Goal: Task Accomplishment & Management: Manage account settings

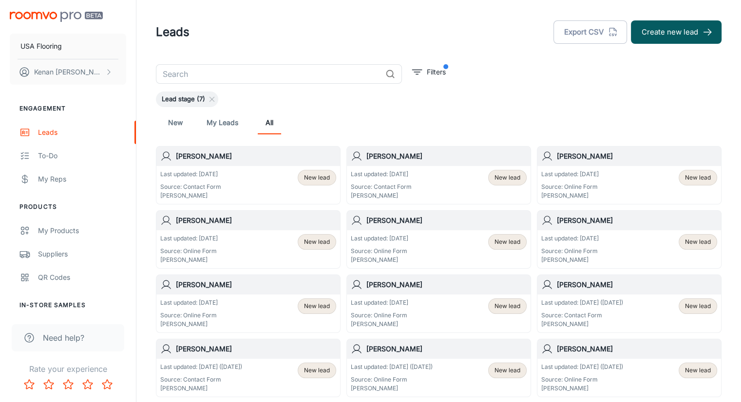
click at [355, 108] on div "New My Leads All" at bounding box center [439, 122] width 566 height 31
click at [220, 172] on p "Last updated: [DATE]" at bounding box center [190, 174] width 61 height 9
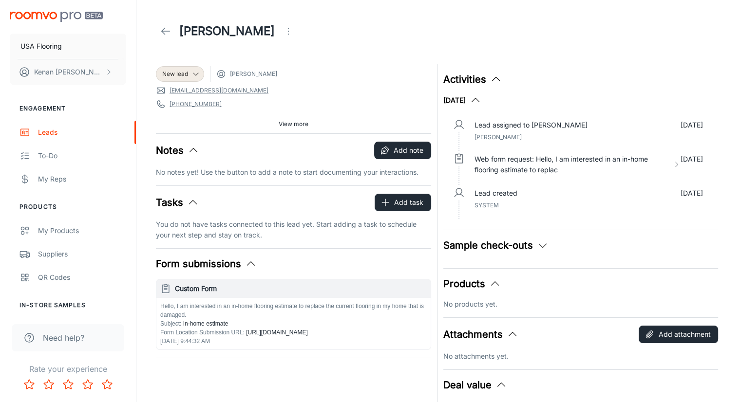
drag, startPoint x: 387, startPoint y: 65, endPoint x: 387, endPoint y: 80, distance: 15.1
drag, startPoint x: 529, startPoint y: 27, endPoint x: 529, endPoint y: 43, distance: 16.1
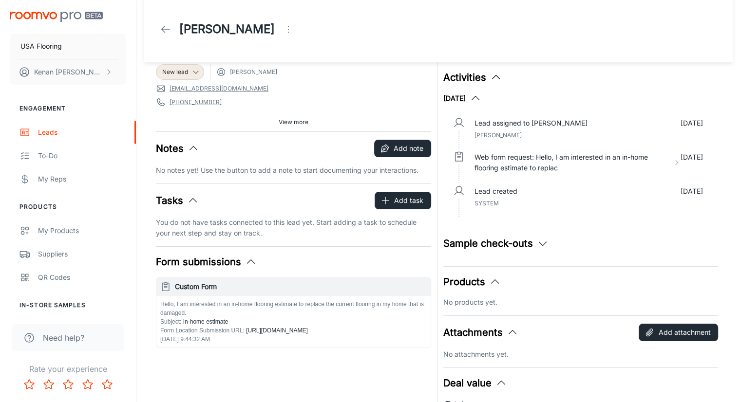
click at [310, 52] on header "[PERSON_NAME]" at bounding box center [438, 29] width 589 height 66
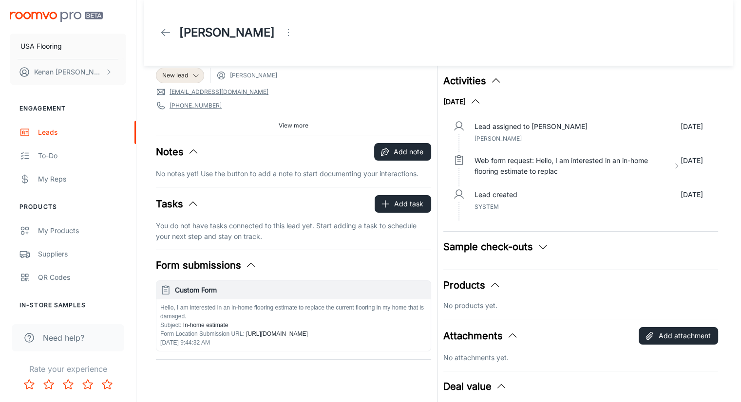
scroll to position [0, 0]
click at [288, 127] on span "View more" at bounding box center [294, 126] width 30 height 9
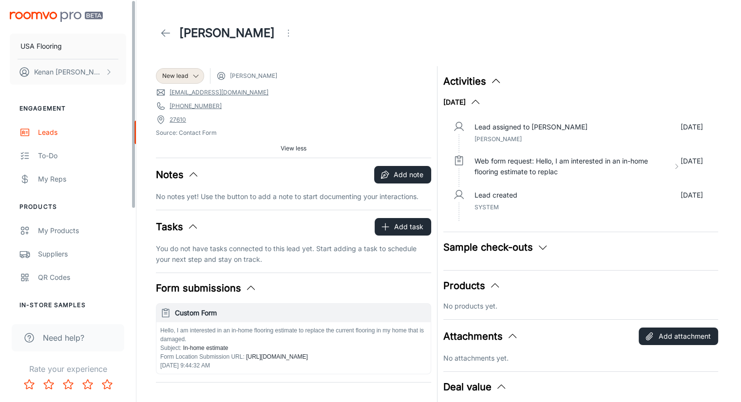
click at [302, 149] on span "View less" at bounding box center [294, 148] width 26 height 9
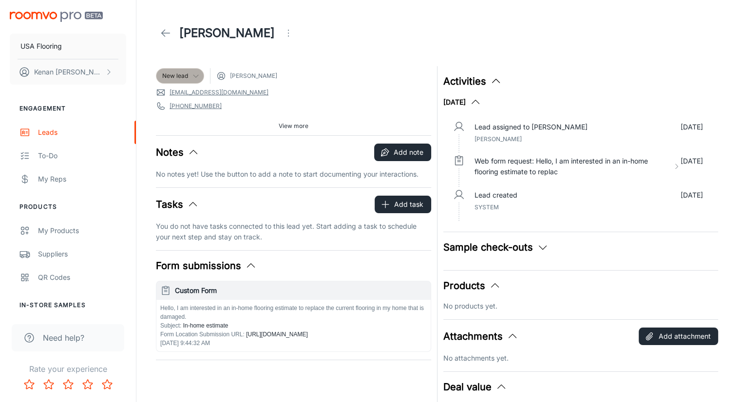
click at [194, 76] on icon at bounding box center [196, 76] width 8 height 8
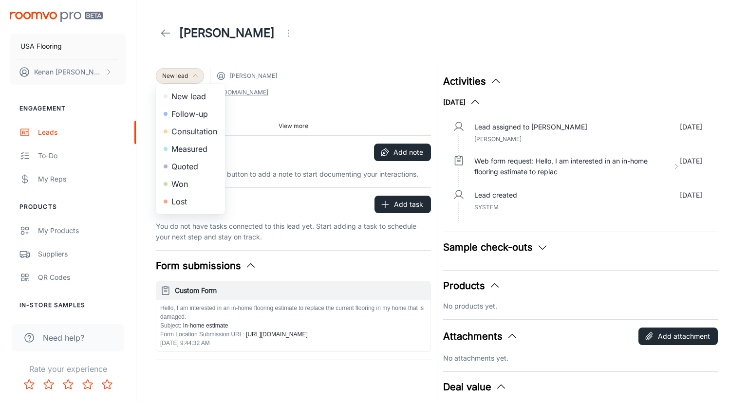
drag, startPoint x: 173, startPoint y: 206, endPoint x: 365, endPoint y: 94, distance: 222.5
click at [383, 87] on div at bounding box center [374, 201] width 748 height 402
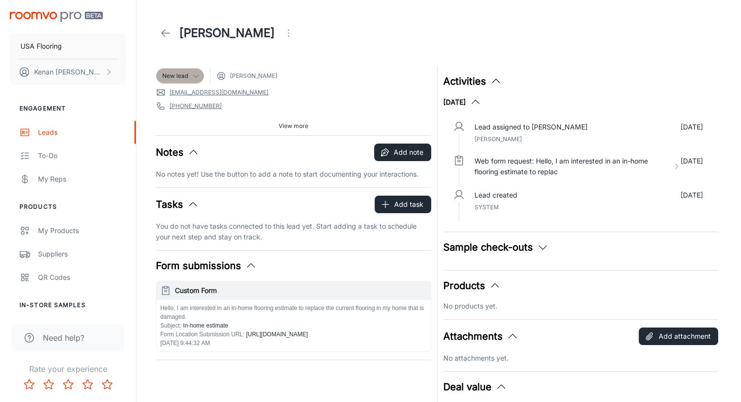
click at [190, 74] on div "New lead" at bounding box center [180, 76] width 36 height 9
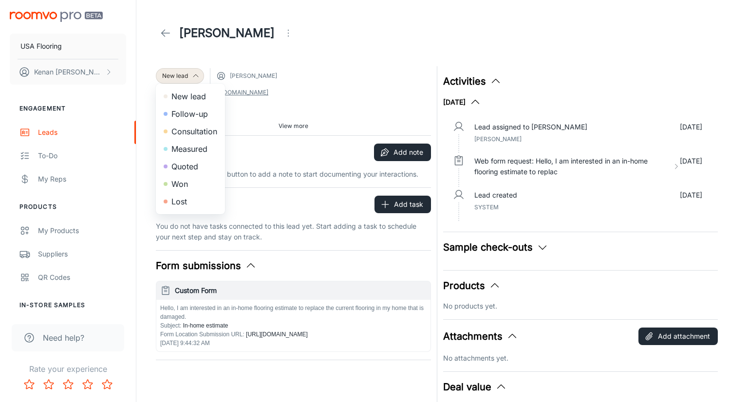
click at [259, 51] on div at bounding box center [374, 201] width 748 height 402
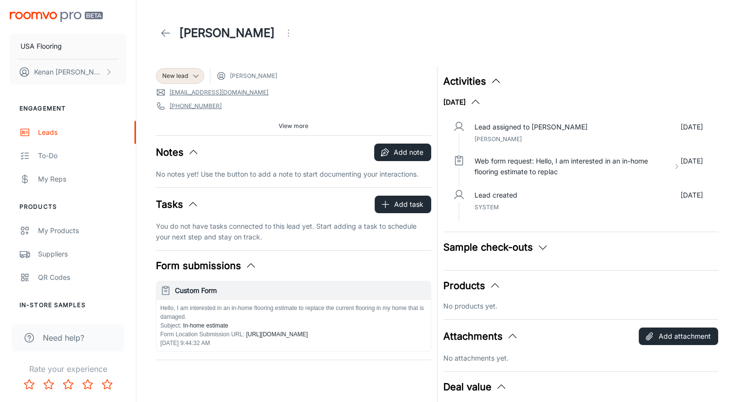
click at [516, 255] on div "Sample check-outs No checked out samples yet." at bounding box center [580, 251] width 275 height 22
click at [530, 244] on button "Sample check-outs" at bounding box center [495, 247] width 105 height 15
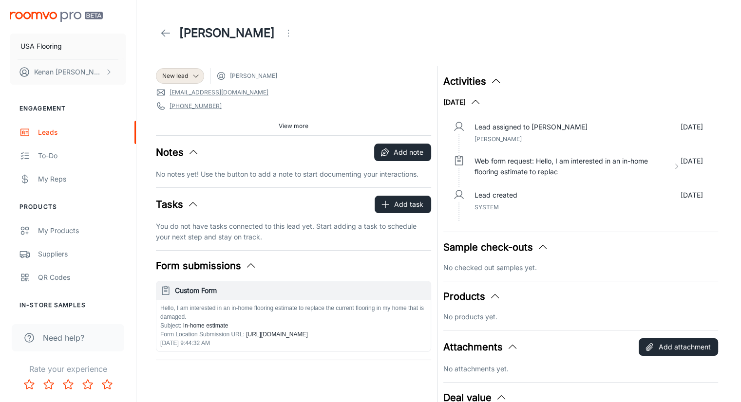
click at [539, 248] on polyline "button" at bounding box center [542, 248] width 7 height 4
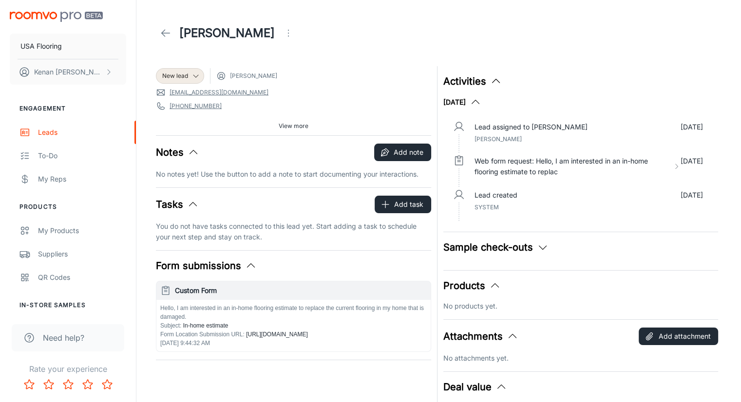
click at [538, 248] on icon "button" at bounding box center [543, 248] width 12 height 12
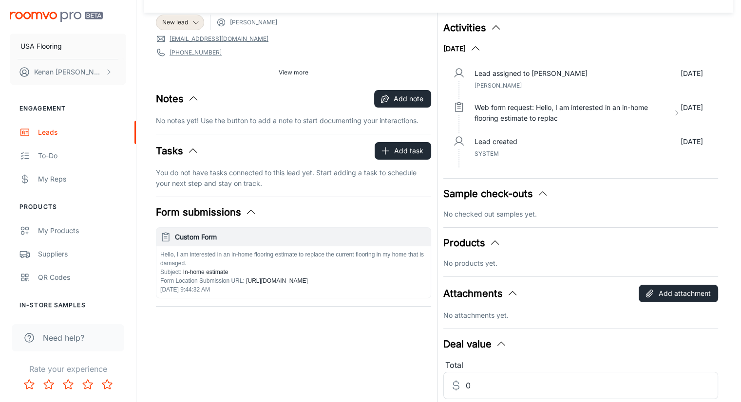
scroll to position [49, 0]
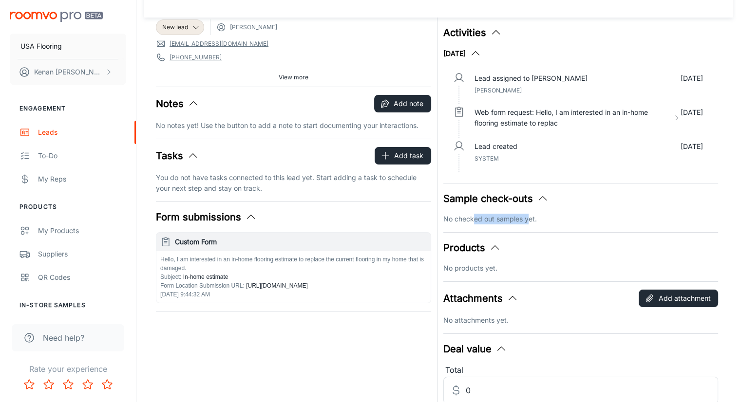
drag, startPoint x: 481, startPoint y: 218, endPoint x: 547, endPoint y: 215, distance: 65.9
click at [545, 215] on p "No checked out samples yet." at bounding box center [580, 219] width 275 height 11
click at [503, 212] on div "Sample check-outs No checked out samples yet." at bounding box center [580, 207] width 275 height 33
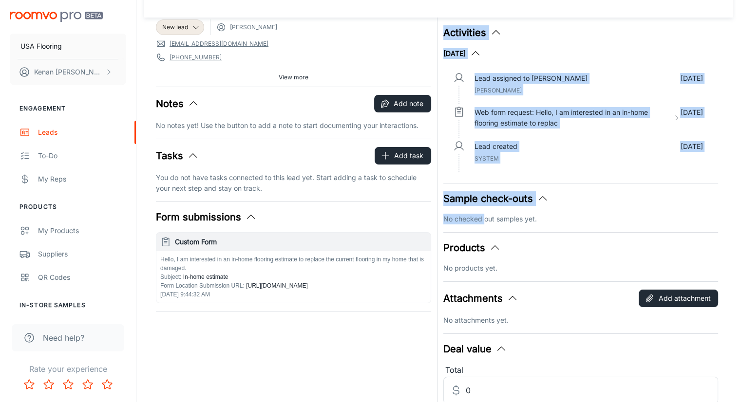
click at [432, 222] on div "New lead [PERSON_NAME] [EMAIL_ADDRESS][DOMAIN_NAME] [PHONE_NUMBER] 27610 Source…" at bounding box center [436, 214] width 572 height 405
click at [464, 219] on p "No checked out samples yet." at bounding box center [580, 219] width 275 height 11
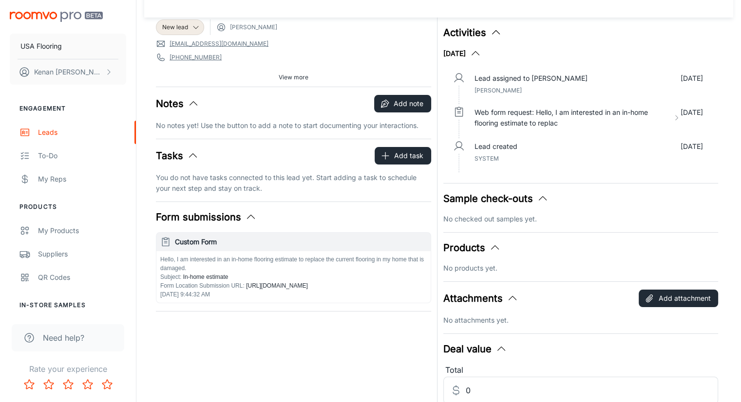
click at [518, 217] on p "No checked out samples yet." at bounding box center [580, 219] width 275 height 11
click at [540, 196] on icon "button" at bounding box center [543, 199] width 12 height 12
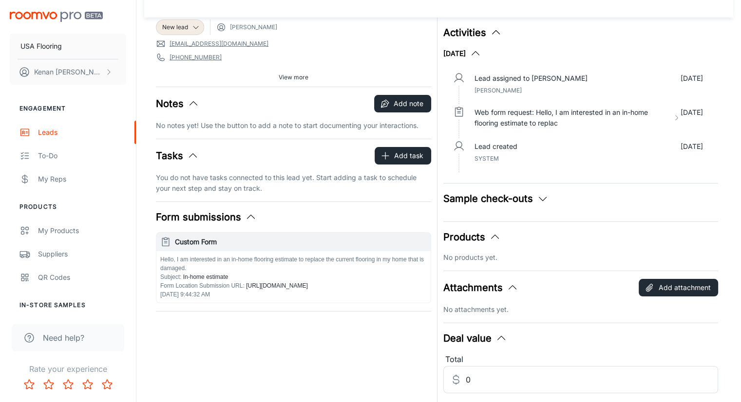
click at [487, 245] on div "Products No products yet." at bounding box center [580, 246] width 275 height 33
click at [495, 235] on polyline "button" at bounding box center [494, 237] width 7 height 4
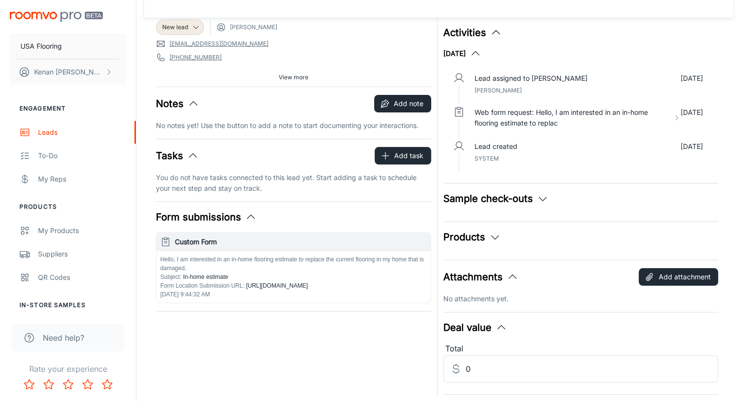
click at [511, 274] on icon "button" at bounding box center [513, 277] width 12 height 12
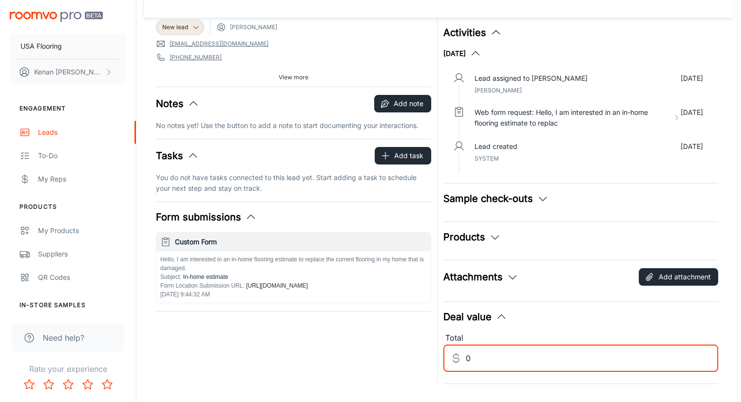
click at [495, 358] on input "0" at bounding box center [592, 358] width 253 height 27
click at [533, 322] on div "Deal value" at bounding box center [580, 317] width 275 height 15
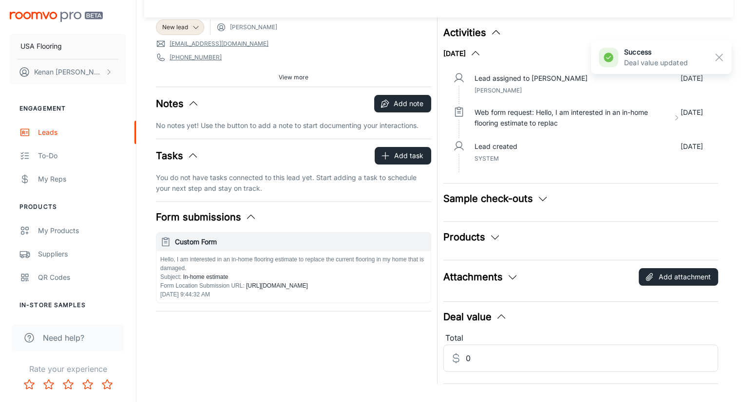
click at [245, 219] on icon "button" at bounding box center [251, 217] width 12 height 12
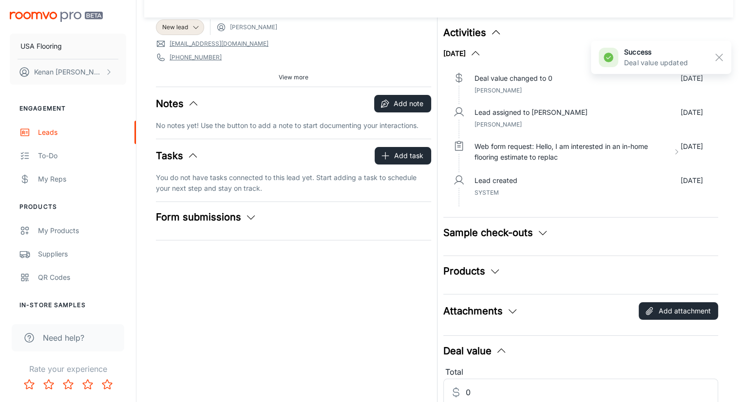
click at [190, 164] on div "Tasks Add task You do not have tasks connected to this lead yet. Start adding a…" at bounding box center [293, 170] width 275 height 47
click at [400, 156] on button "Add task" at bounding box center [403, 156] width 57 height 18
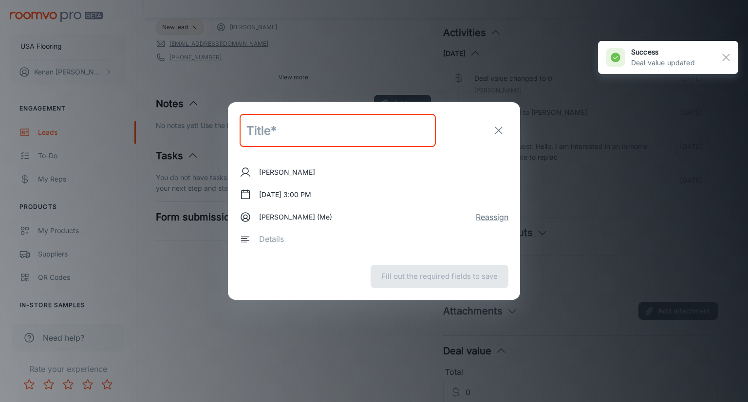
click at [272, 121] on input "text" at bounding box center [338, 130] width 196 height 33
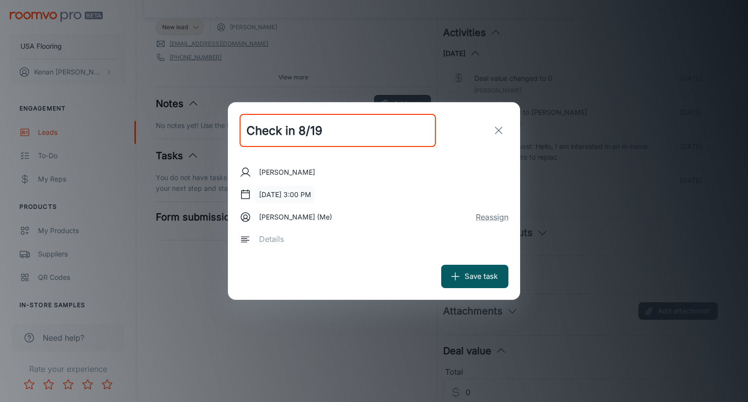
type input "Check in 8/19"
click at [309, 197] on button "[DATE] 3:00 PM" at bounding box center [285, 195] width 60 height 18
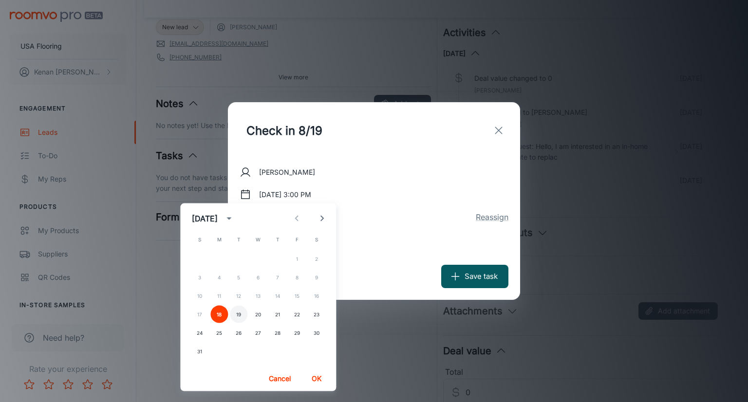
click at [234, 315] on button "19" at bounding box center [239, 315] width 18 height 18
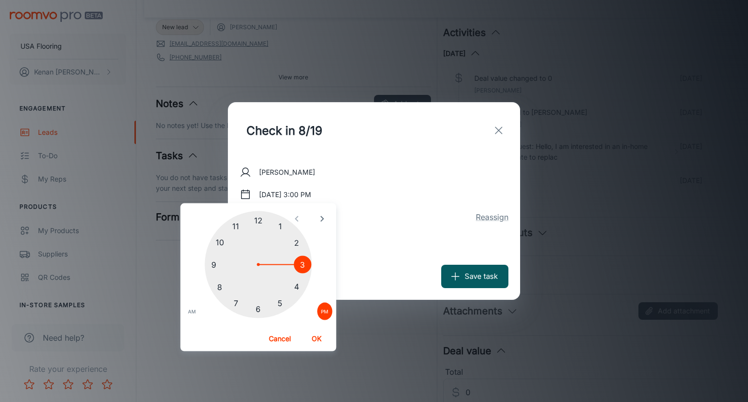
click at [253, 223] on div at bounding box center [258, 264] width 107 height 107
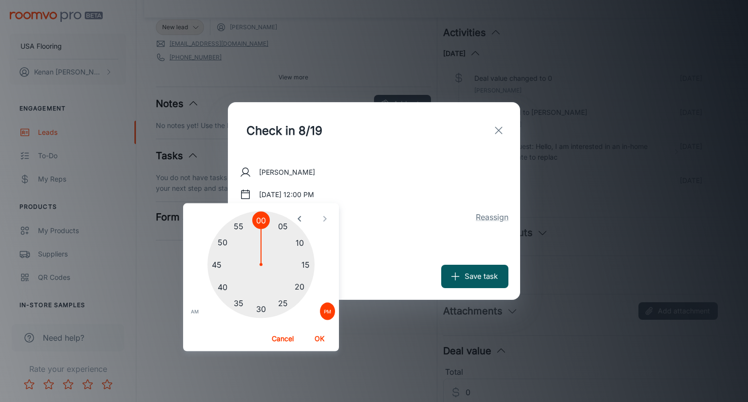
click at [437, 158] on div "Check in 8/19 ​" at bounding box center [374, 130] width 292 height 57
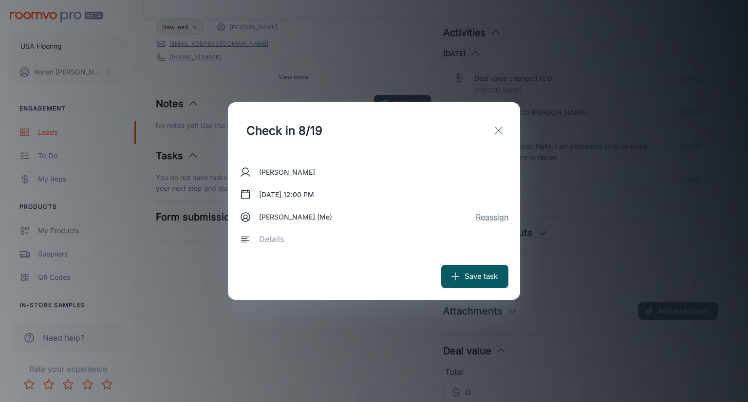
click at [492, 272] on button "Save task" at bounding box center [474, 276] width 67 height 23
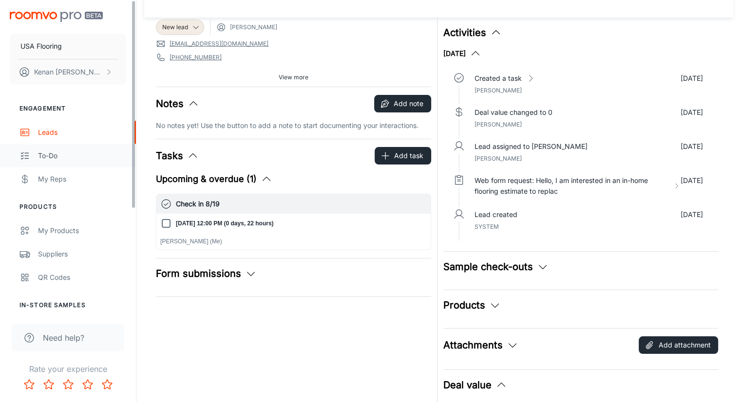
click at [84, 151] on div "To-do" at bounding box center [82, 156] width 88 height 11
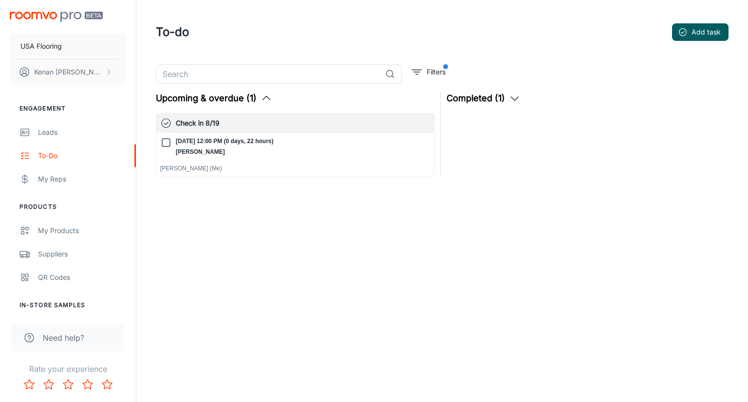
click at [402, 32] on div "To-do Add task" at bounding box center [442, 31] width 573 height 25
click at [248, 132] on div "Check in 8/19" at bounding box center [295, 123] width 278 height 19
click at [414, 72] on line "filter" at bounding box center [417, 72] width 6 height 0
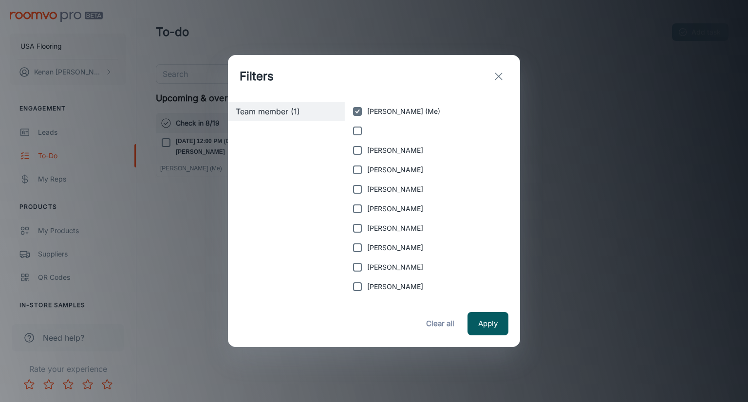
click at [355, 88] on div "Filters" at bounding box center [374, 76] width 292 height 43
click at [502, 76] on icon "exit" at bounding box center [499, 77] width 12 height 12
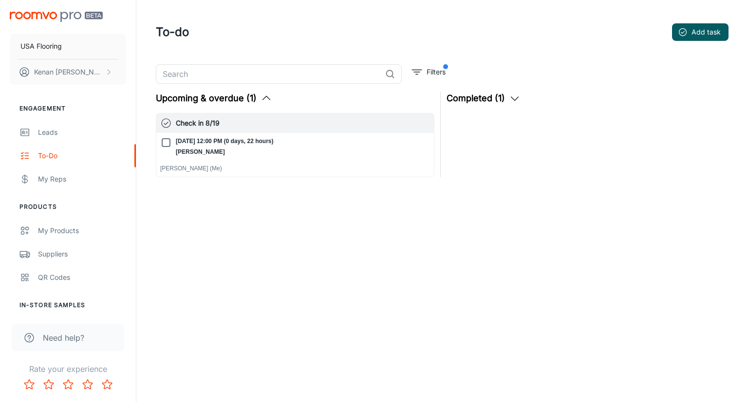
drag, startPoint x: 204, startPoint y: 121, endPoint x: 246, endPoint y: 120, distance: 41.4
click at [246, 120] on h6 "Check in 8/19" at bounding box center [303, 123] width 254 height 11
click at [420, 74] on icon "filter" at bounding box center [417, 72] width 12 height 12
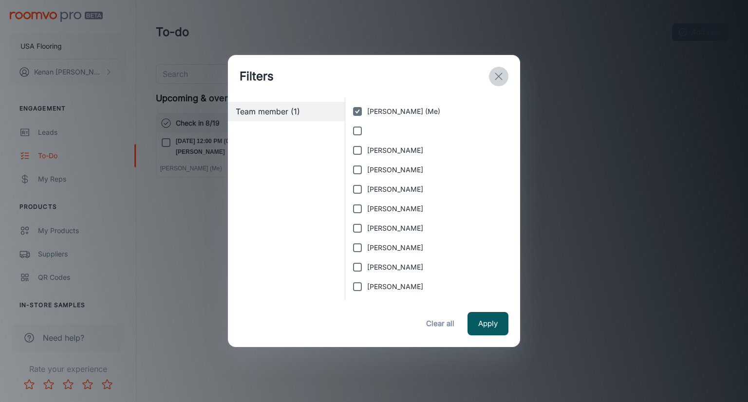
click at [499, 84] on button "exit" at bounding box center [498, 76] width 19 height 19
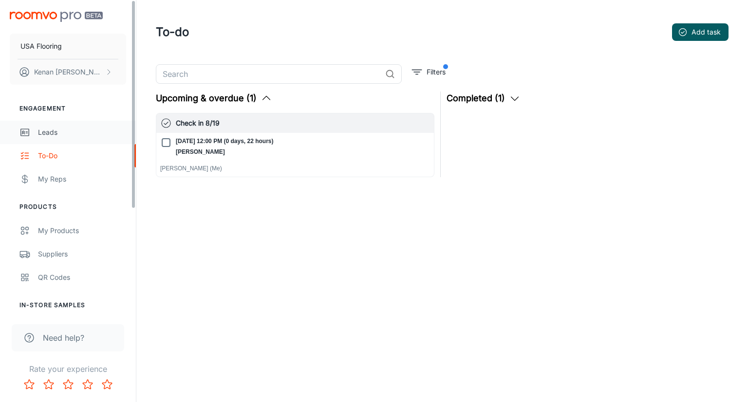
click at [74, 137] on div "Leads" at bounding box center [82, 132] width 88 height 11
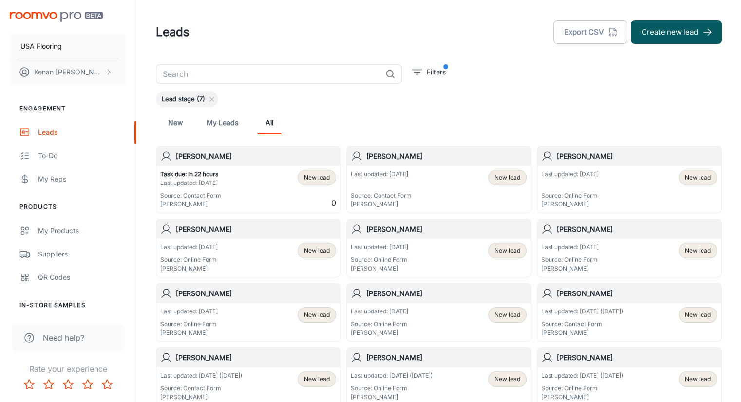
click at [337, 94] on div "Lead stage (7)" at bounding box center [439, 100] width 566 height 16
click at [332, 100] on div "Lead stage (7)" at bounding box center [439, 100] width 566 height 16
click at [547, 109] on div "New My Leads All" at bounding box center [439, 122] width 566 height 31
click at [232, 108] on div "New My Leads All" at bounding box center [439, 122] width 566 height 31
